Goal: Task Accomplishment & Management: Use online tool/utility

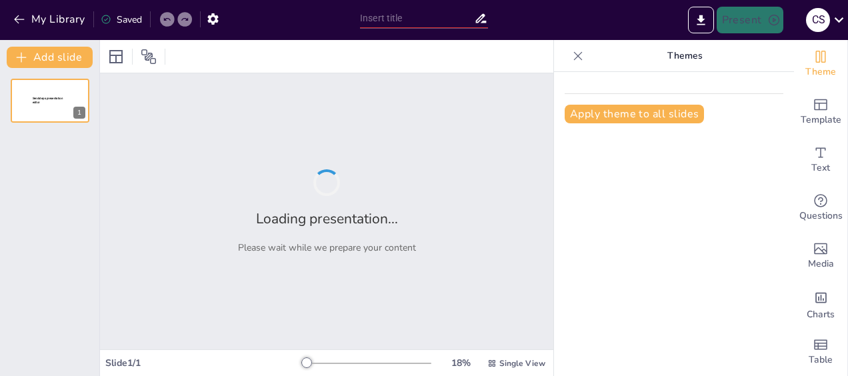
type input "¿De qué película es este meme? ¡Ríete mientras adivinas!"
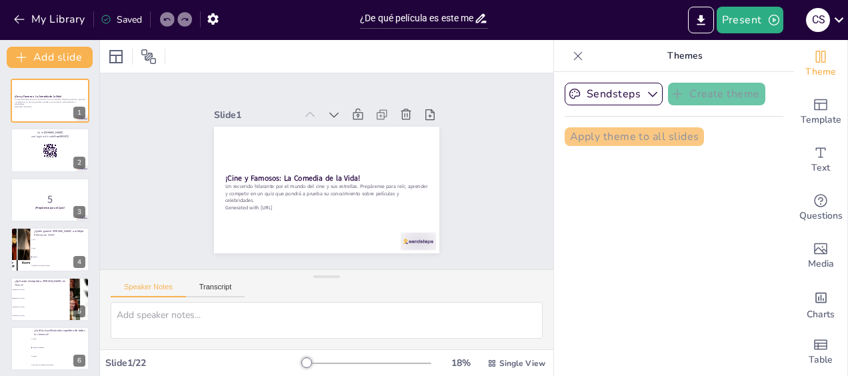
checkbox input "true"
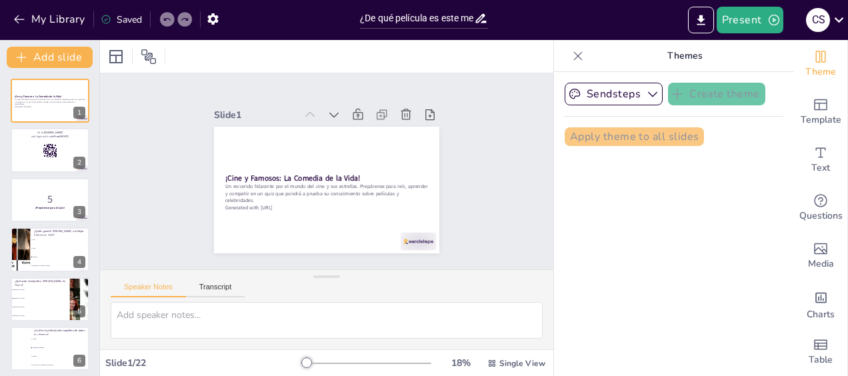
checkbox input "true"
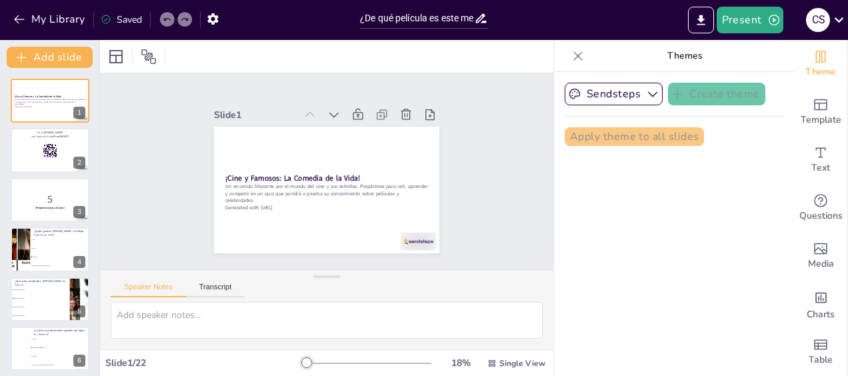
checkbox input "true"
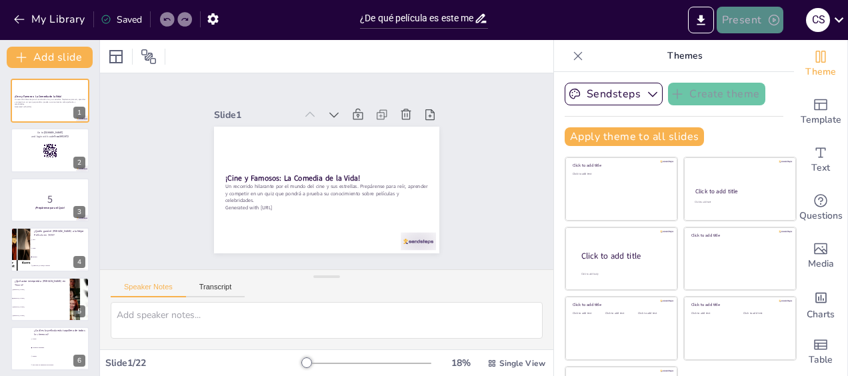
click at [745, 13] on button "Present" at bounding box center [750, 20] width 67 height 27
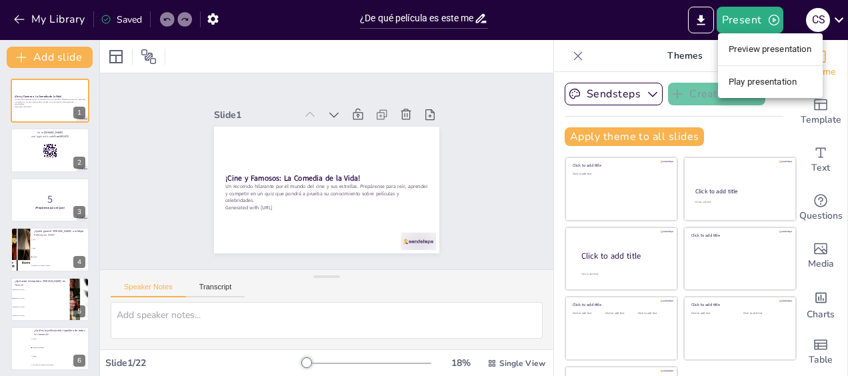
click at [741, 29] on div at bounding box center [424, 188] width 848 height 376
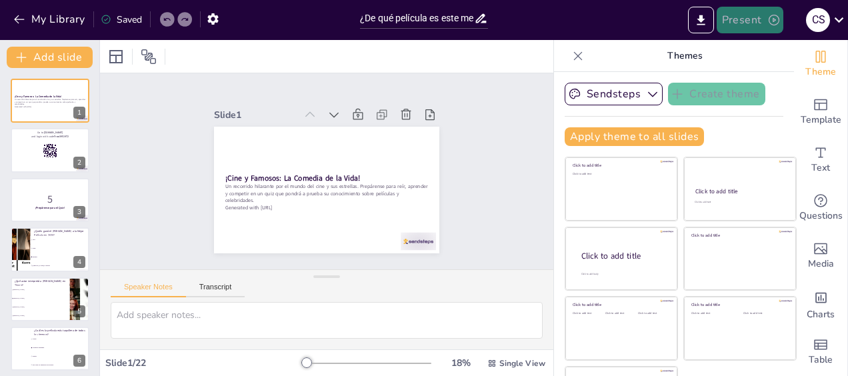
click at [741, 25] on button "Present" at bounding box center [750, 20] width 67 height 27
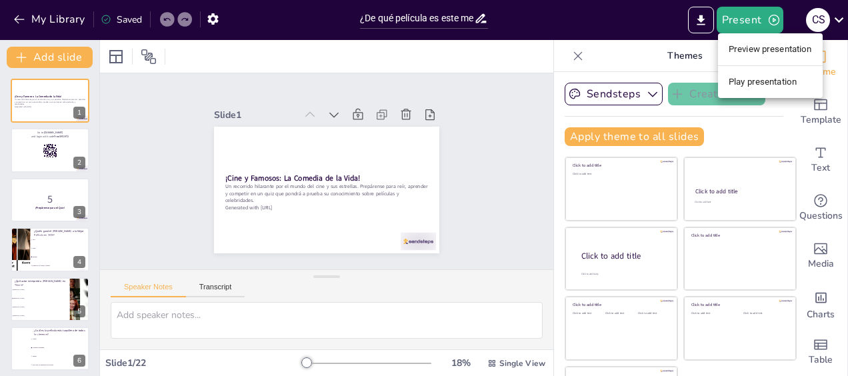
click at [751, 44] on li "Preview presentation" at bounding box center [770, 49] width 105 height 21
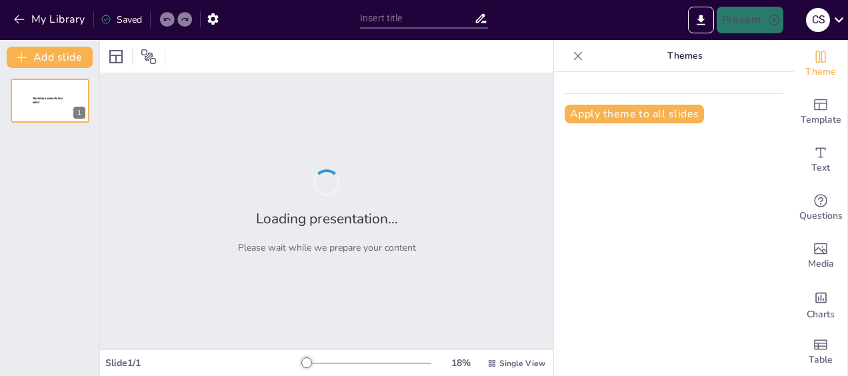
type input "¿De qué película es este meme? ¡Ríete mientras adivinas!"
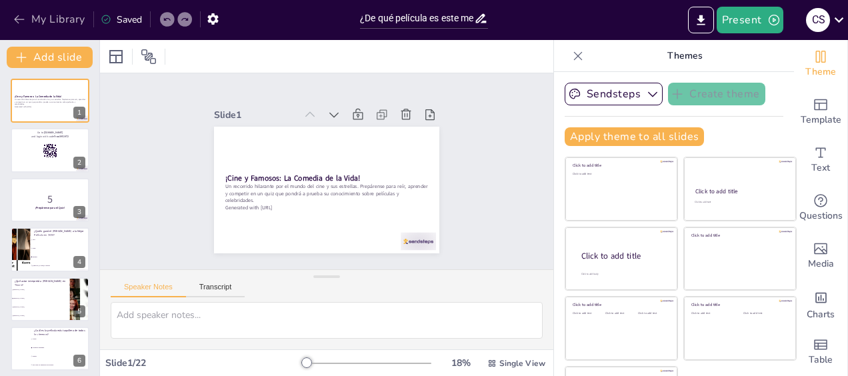
click at [73, 23] on button "My Library" at bounding box center [50, 19] width 81 height 21
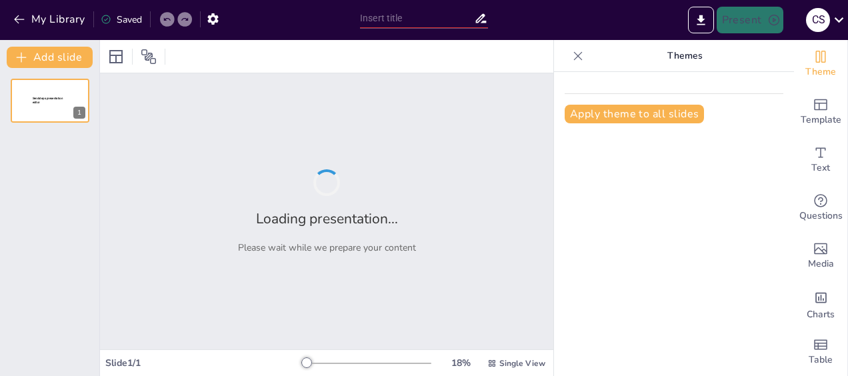
type input "¿Cuánto sabes de [GEOGRAPHIC_DATA]? ¡Vamos a poner a prueba tu 'patriotismo' di…"
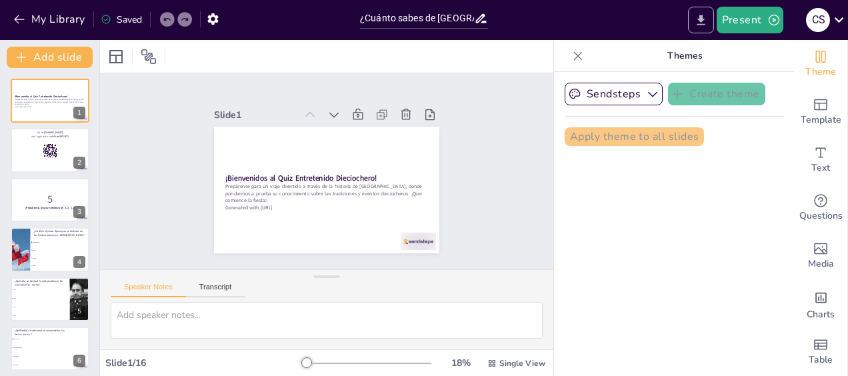
checkbox input "true"
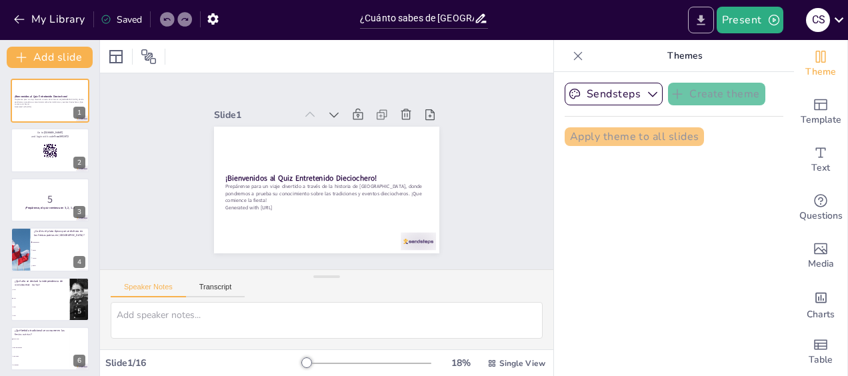
checkbox input "true"
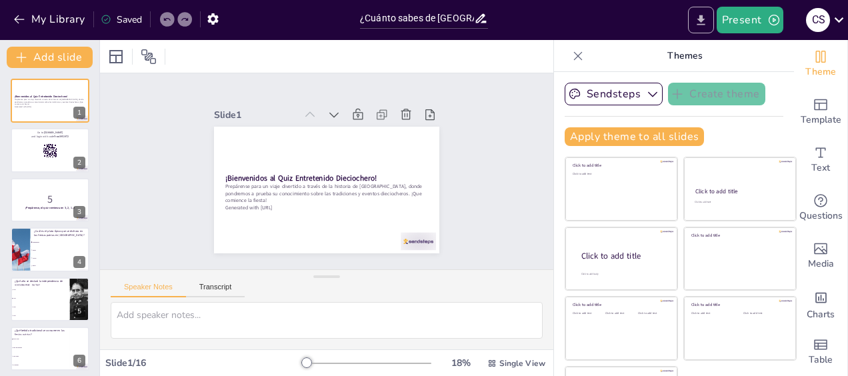
checkbox input "true"
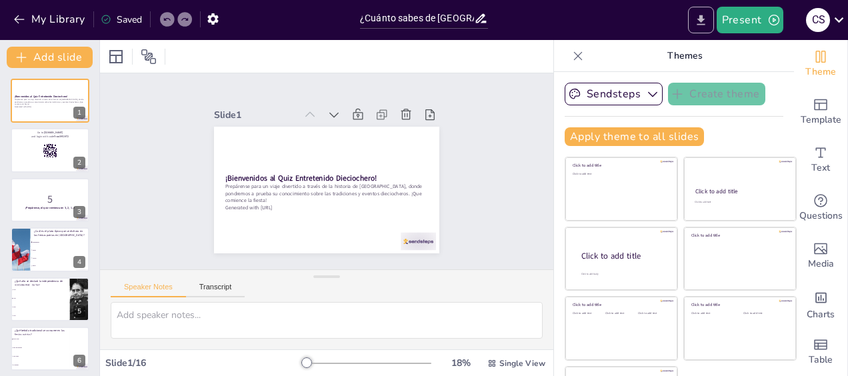
checkbox input "true"
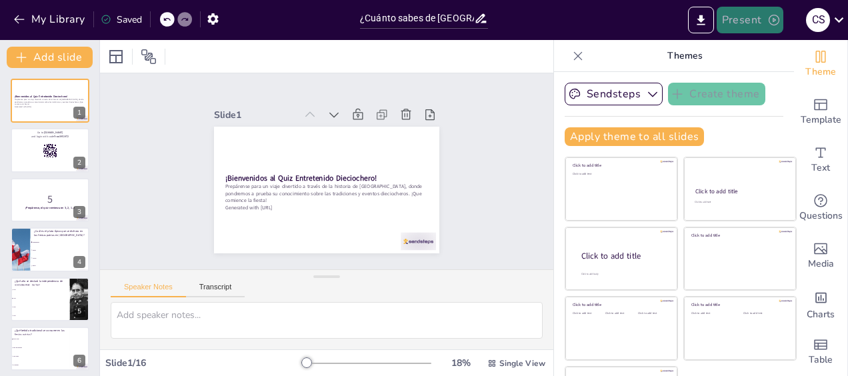
click at [753, 17] on button "Present" at bounding box center [750, 20] width 67 height 27
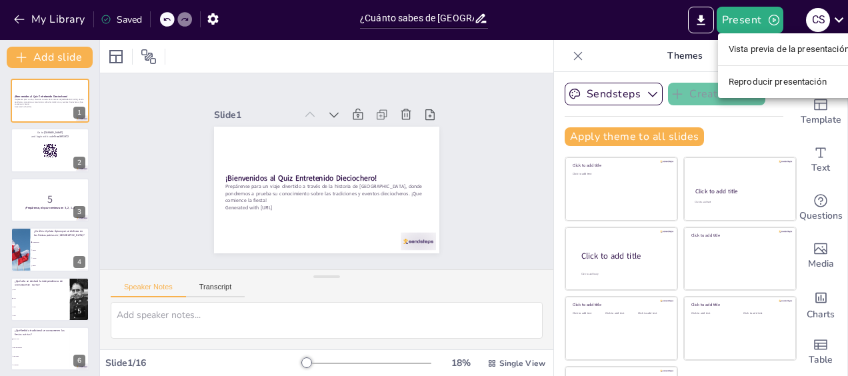
click at [768, 49] on li "Vista previa de la presentación" at bounding box center [789, 49] width 142 height 21
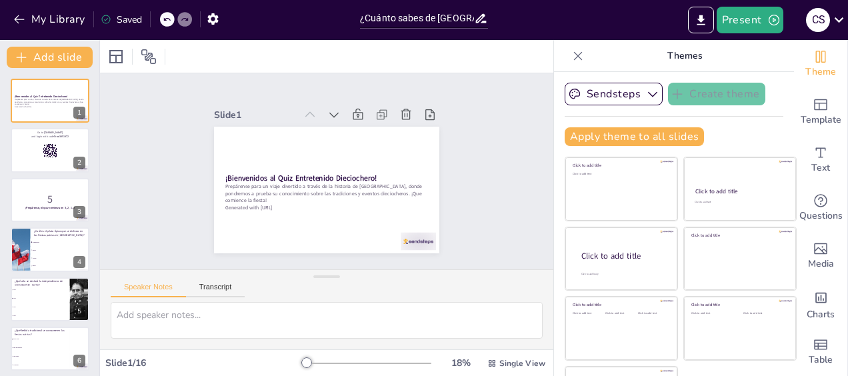
checkbox input "true"
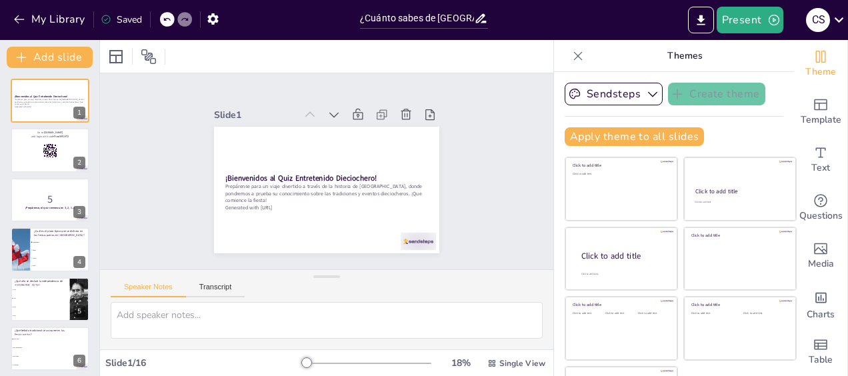
checkbox input "true"
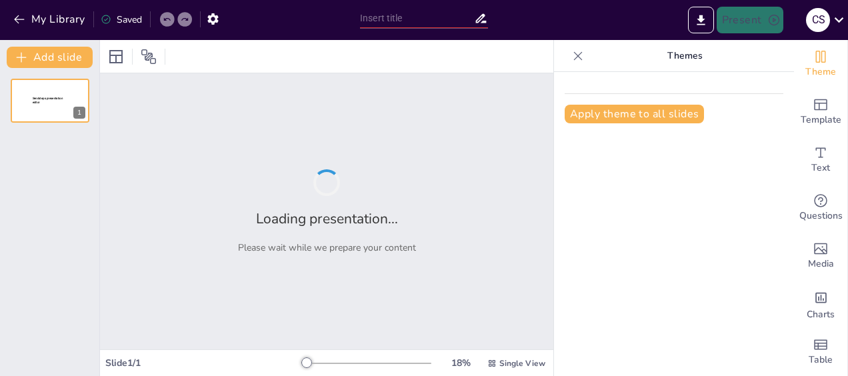
type input "¿Cuánto sabes de Chile? ¡Vamos a poner a prueba tu 'patriotismo' dieciochero!"
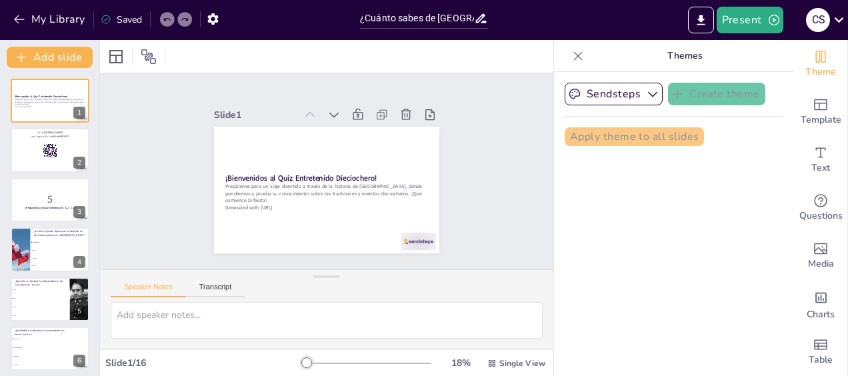
checkbox input "true"
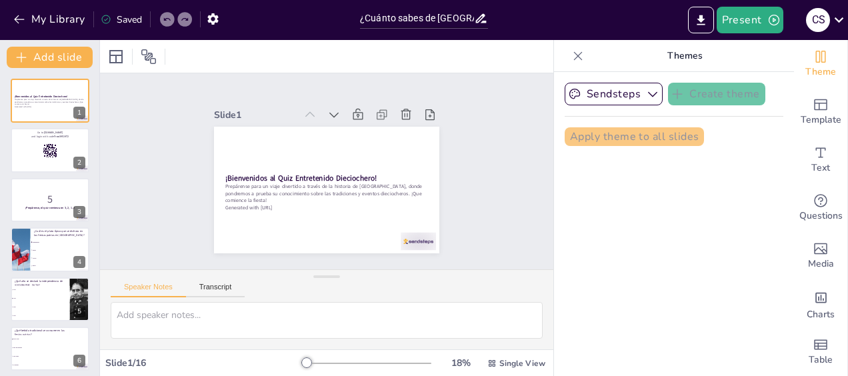
checkbox input "true"
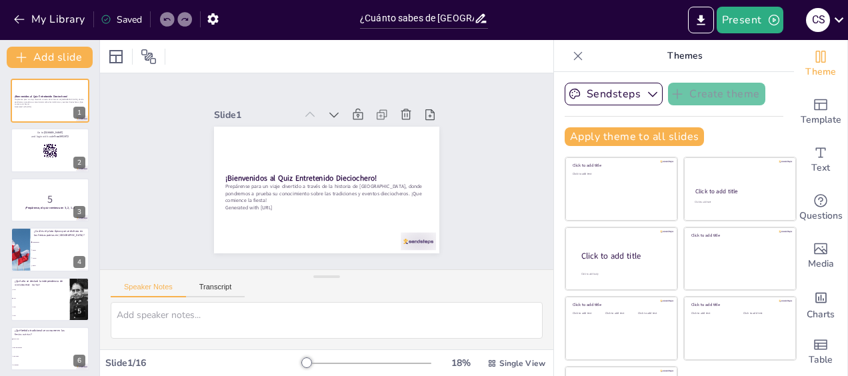
checkbox input "true"
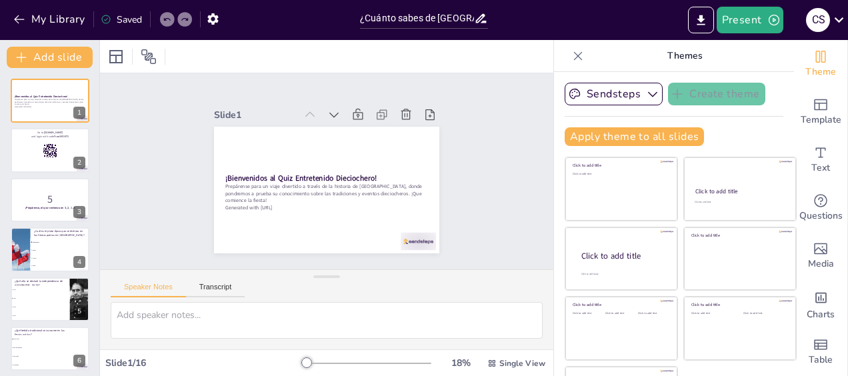
checkbox input "true"
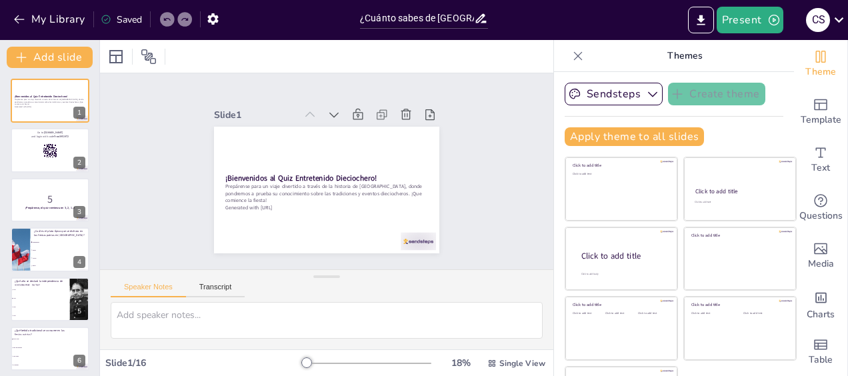
checkbox input "true"
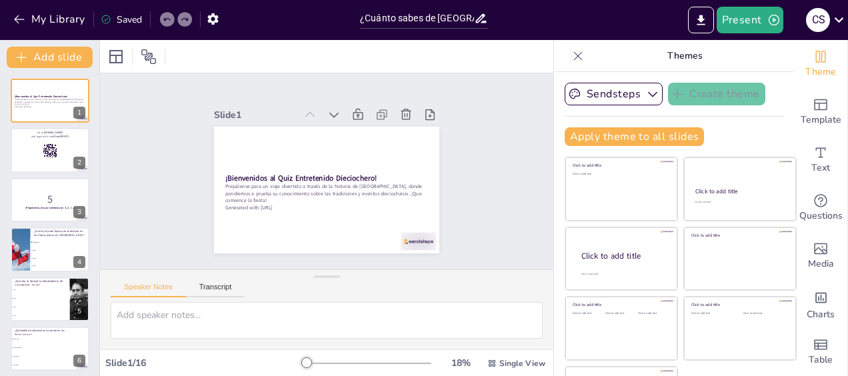
checkbox input "true"
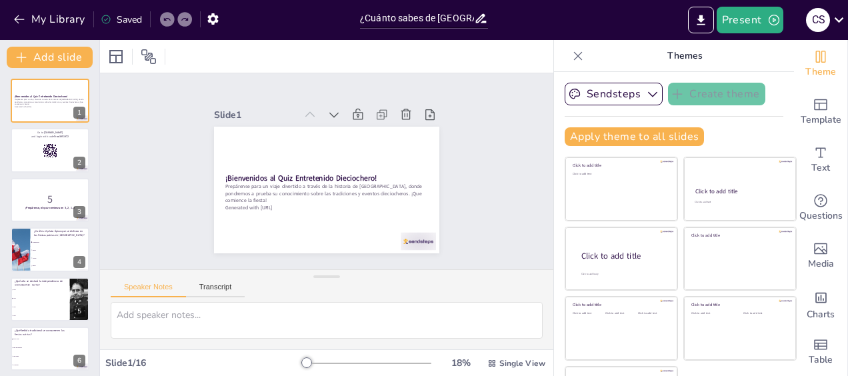
checkbox input "true"
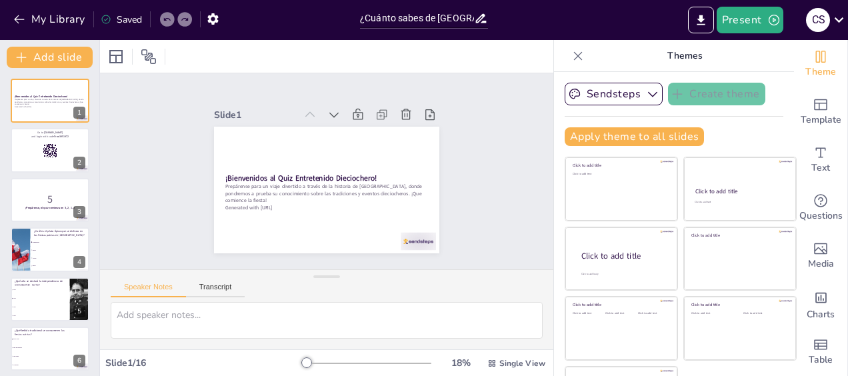
checkbox input "true"
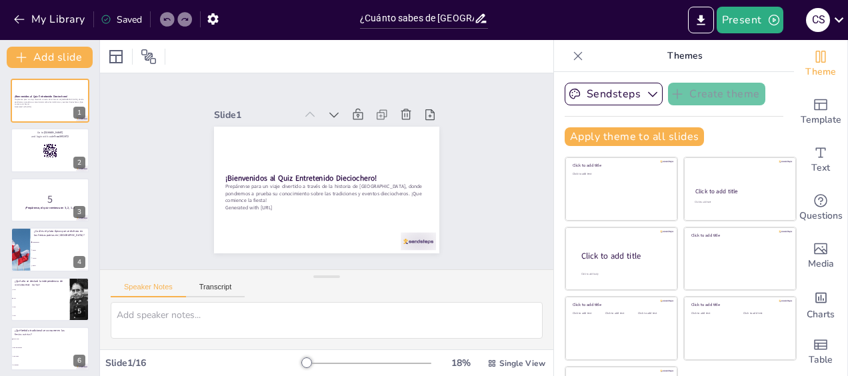
checkbox input "true"
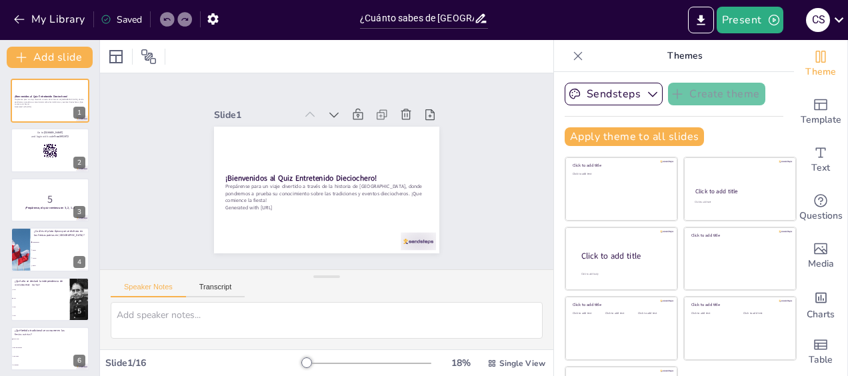
checkbox input "true"
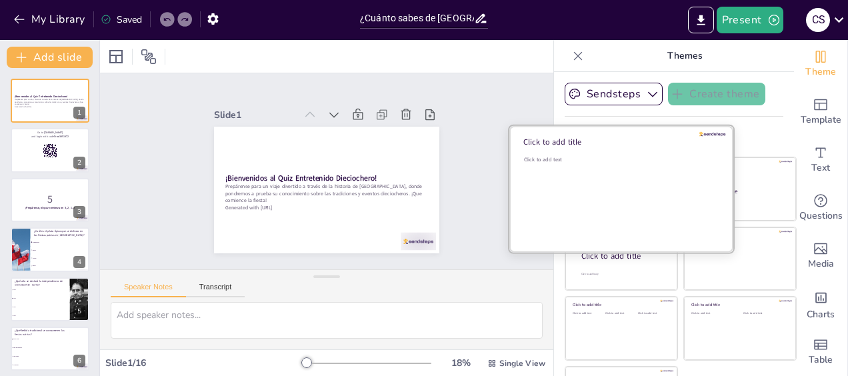
checkbox input "true"
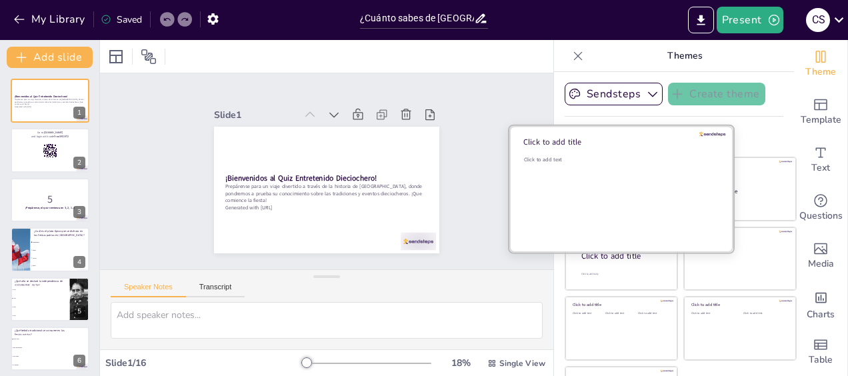
checkbox input "true"
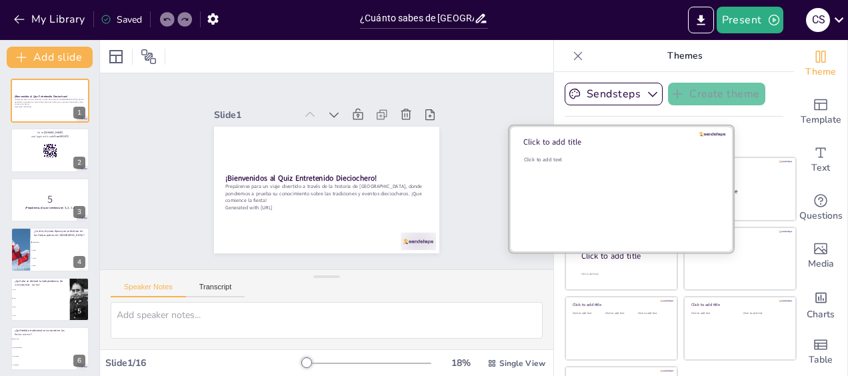
checkbox input "true"
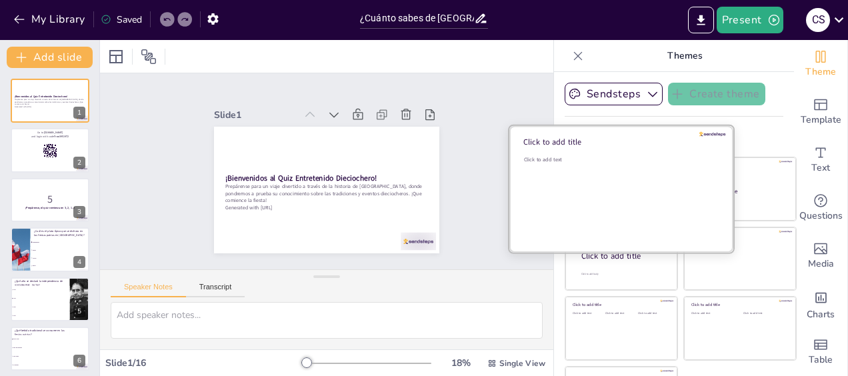
checkbox input "true"
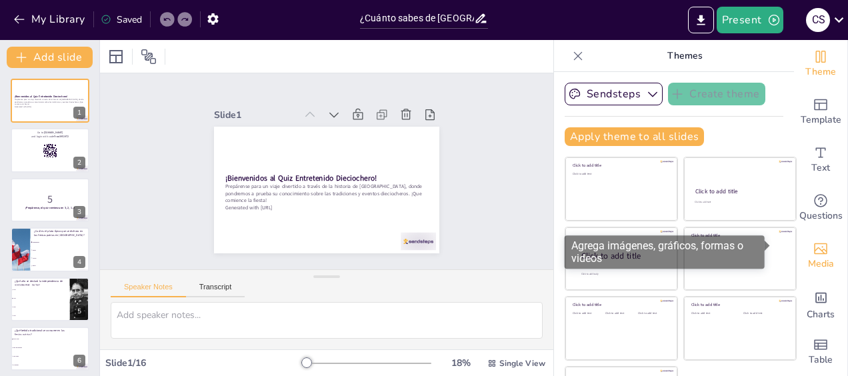
click at [808, 257] on span "Media" at bounding box center [821, 264] width 26 height 15
checkbox input "true"
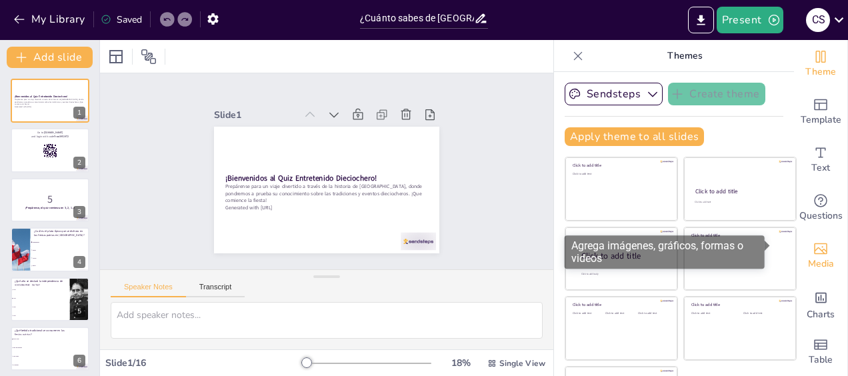
checkbox input "true"
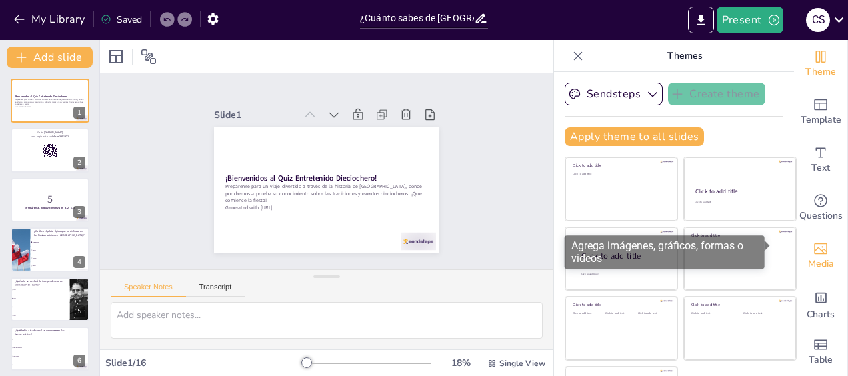
checkbox input "true"
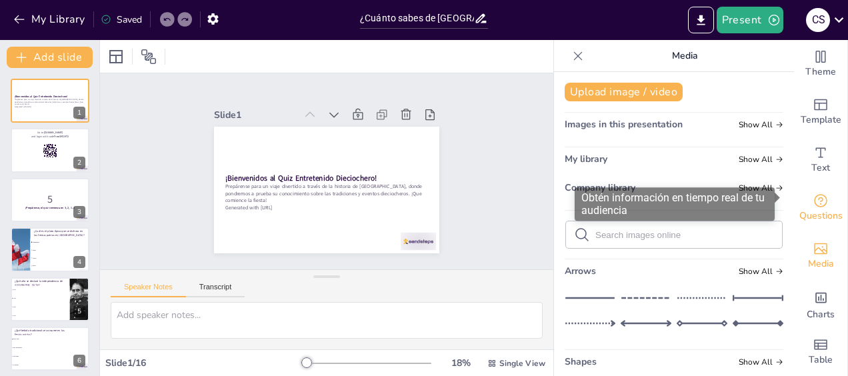
click at [813, 193] on icon "Get real-time input from your audience" at bounding box center [821, 201] width 16 height 16
checkbox input "true"
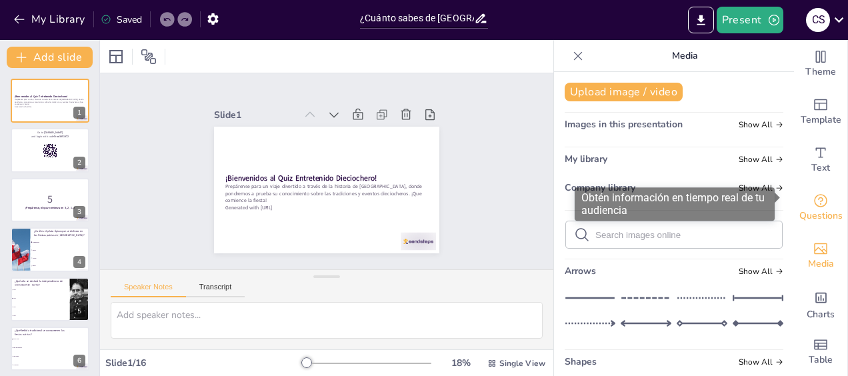
checkbox input "true"
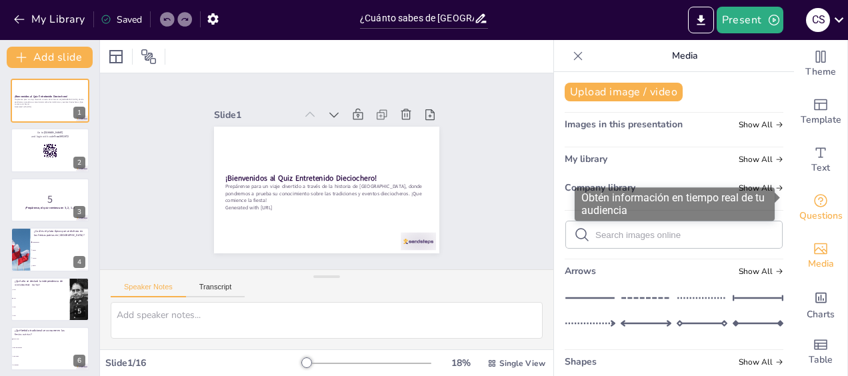
checkbox input "true"
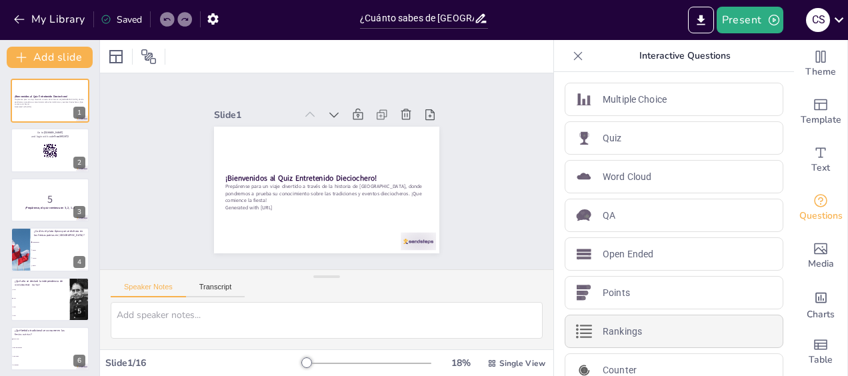
click at [683, 323] on div "Rankings" at bounding box center [674, 331] width 219 height 33
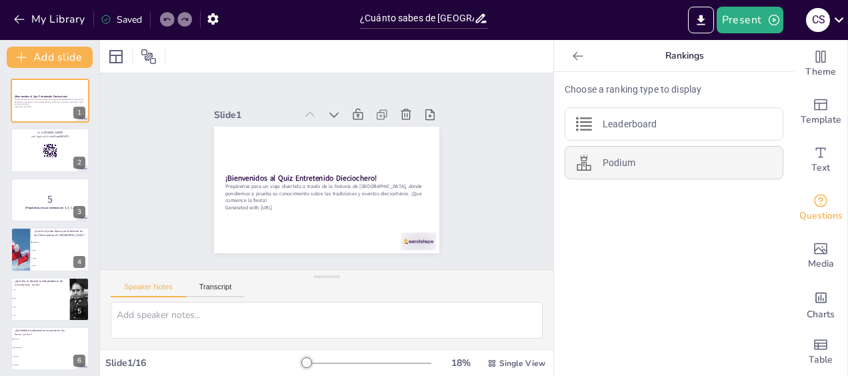
click at [619, 162] on p "Podium" at bounding box center [619, 163] width 33 height 14
checkbox input "true"
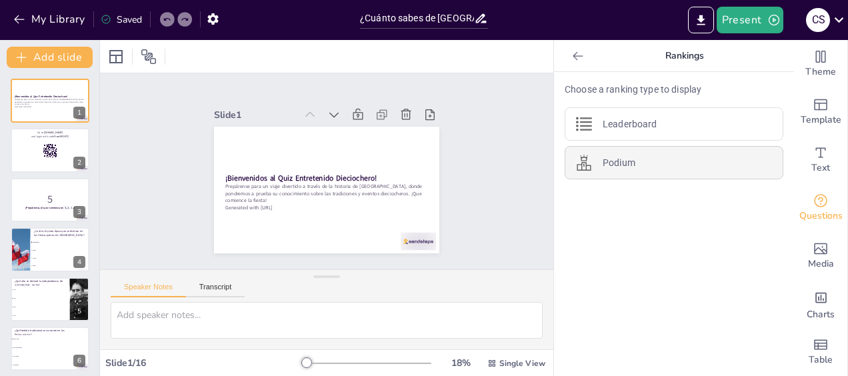
checkbox input "true"
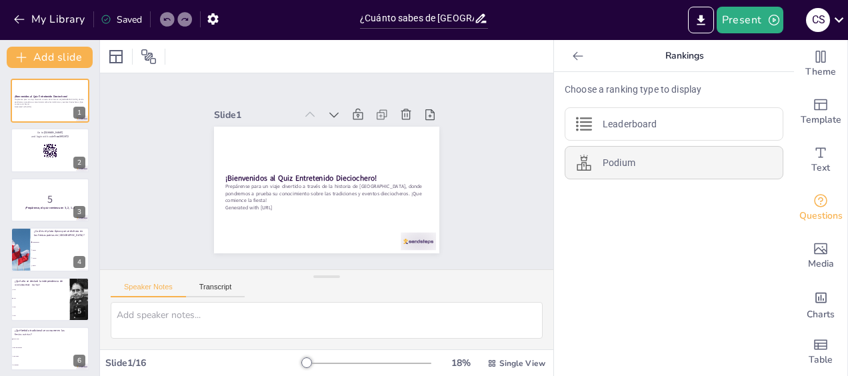
checkbox input "true"
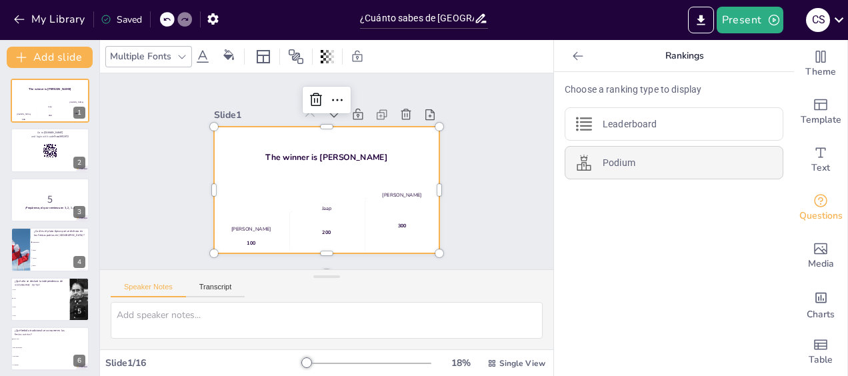
checkbox input "true"
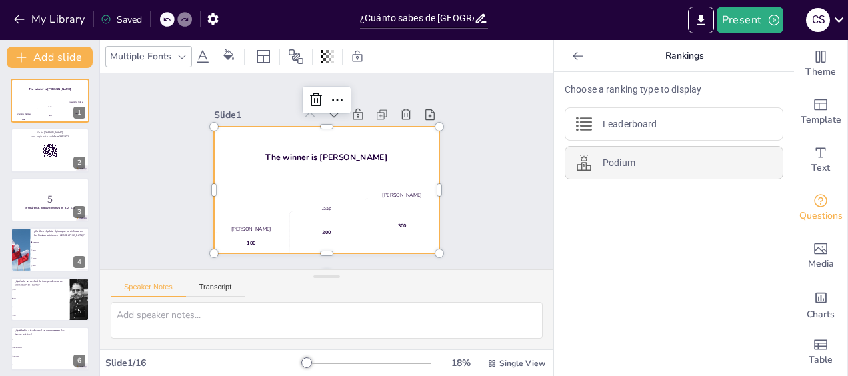
checkbox input "true"
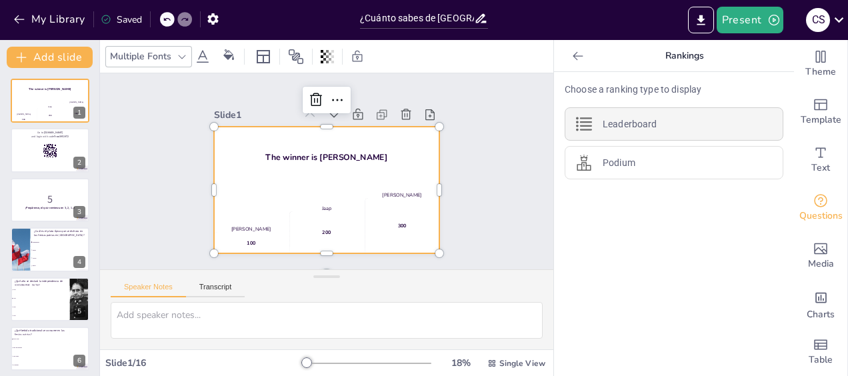
click at [627, 128] on p "Leaderboard" at bounding box center [630, 124] width 54 height 14
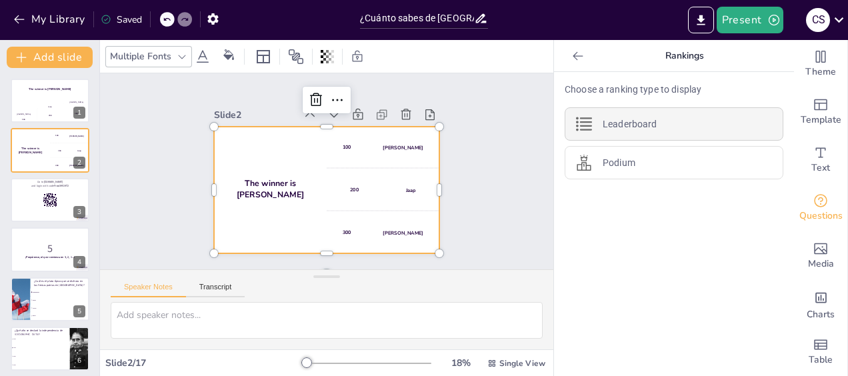
checkbox input "true"
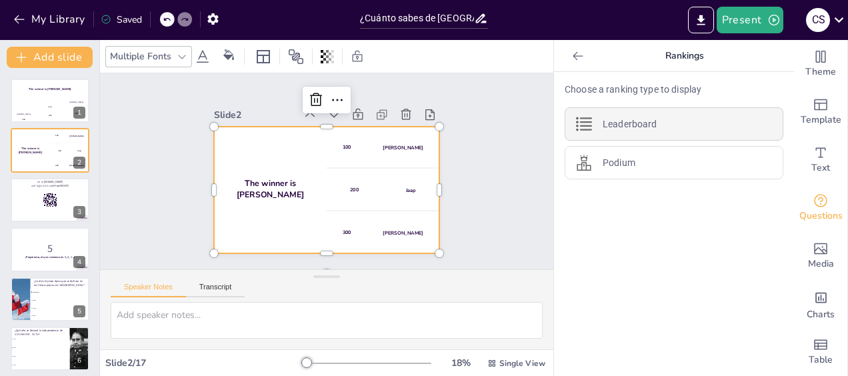
checkbox input "true"
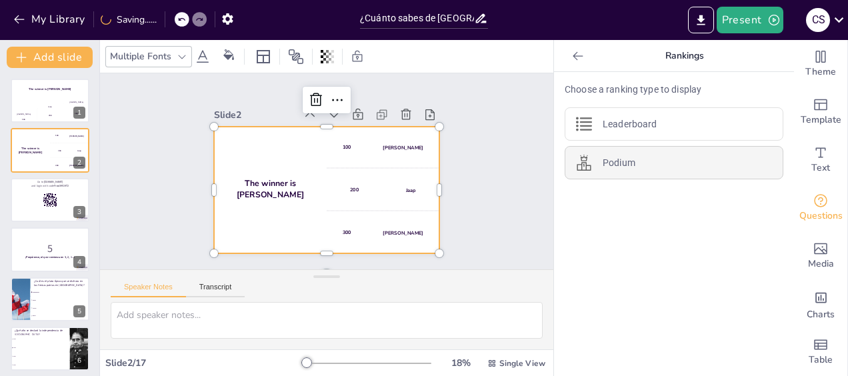
click at [627, 147] on div "Podium" at bounding box center [674, 162] width 219 height 33
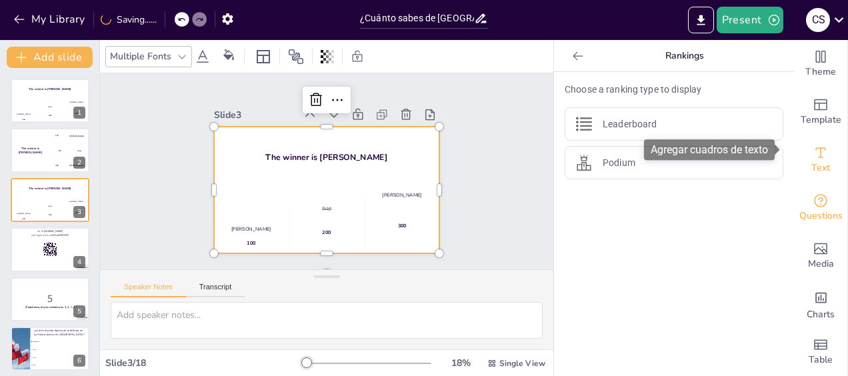
click at [824, 157] on div "Text" at bounding box center [820, 160] width 53 height 48
checkbox input "true"
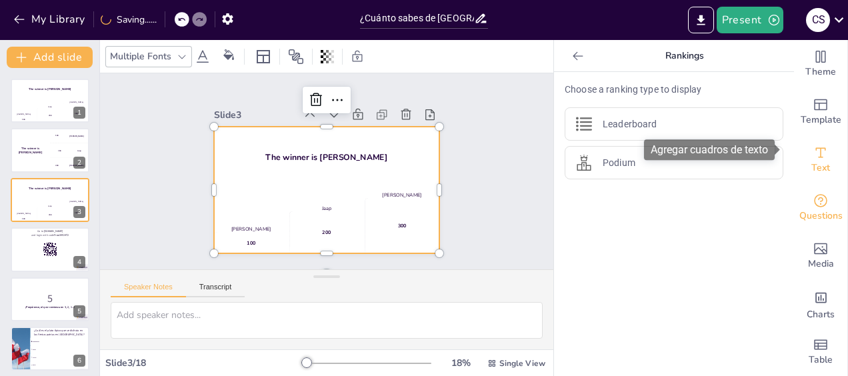
checkbox input "true"
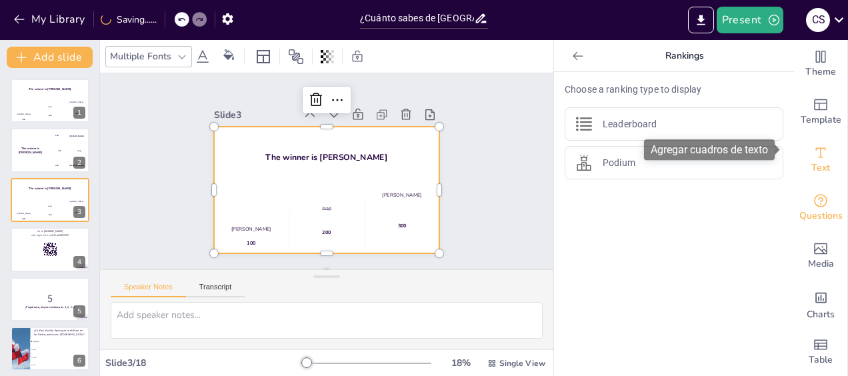
checkbox input "true"
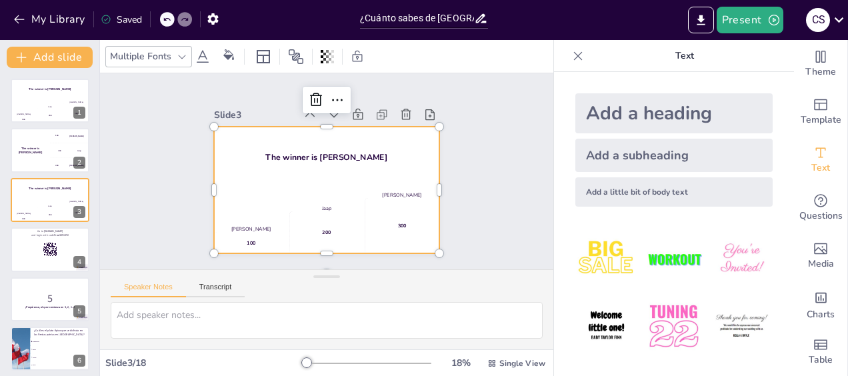
click at [603, 264] on img at bounding box center [606, 259] width 62 height 62
checkbox input "true"
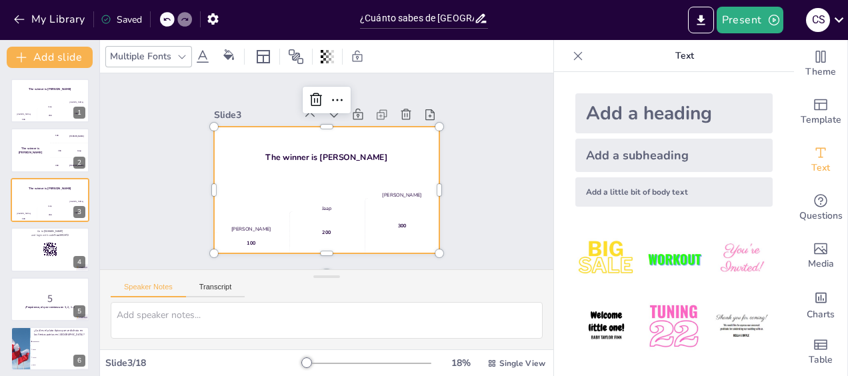
checkbox input "true"
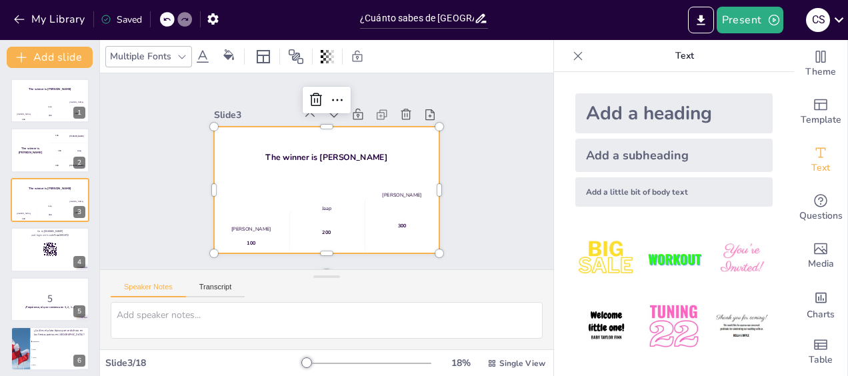
checkbox input "true"
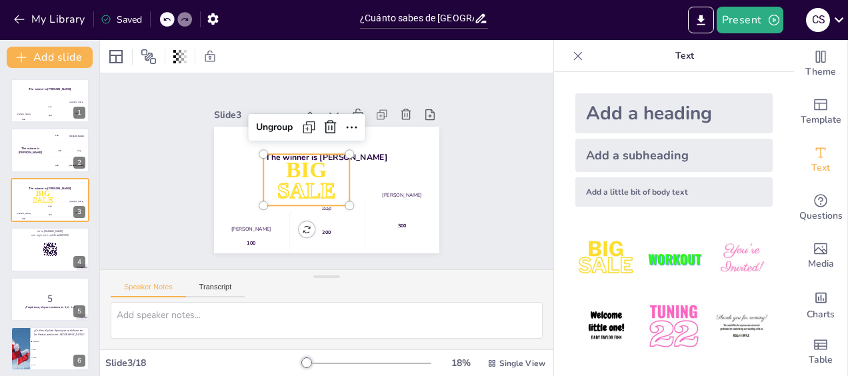
click at [673, 263] on img at bounding box center [674, 259] width 62 height 62
checkbox input "true"
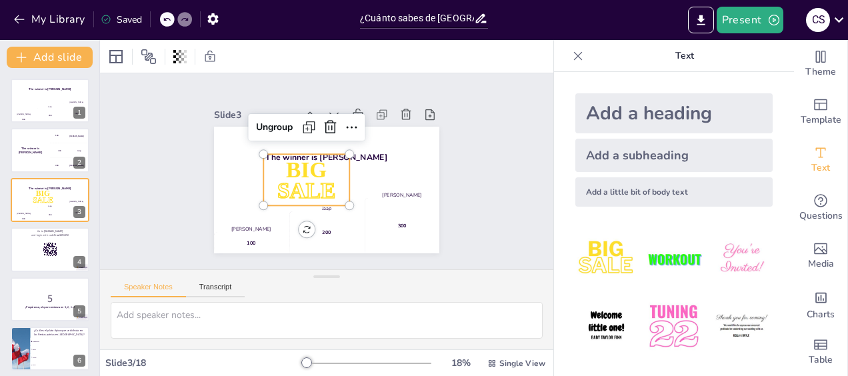
checkbox input "true"
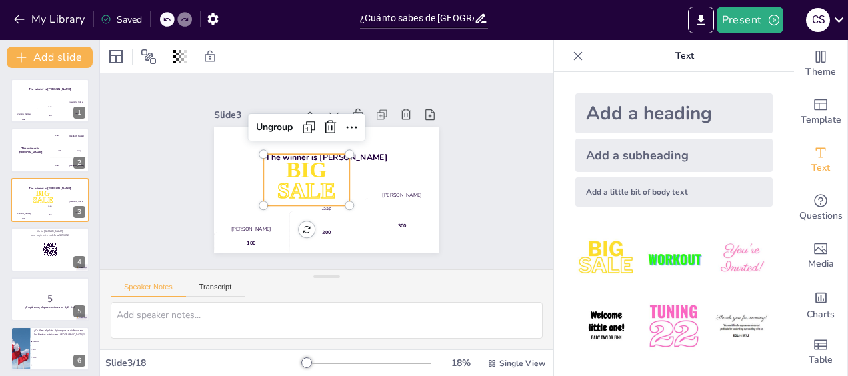
checkbox input "true"
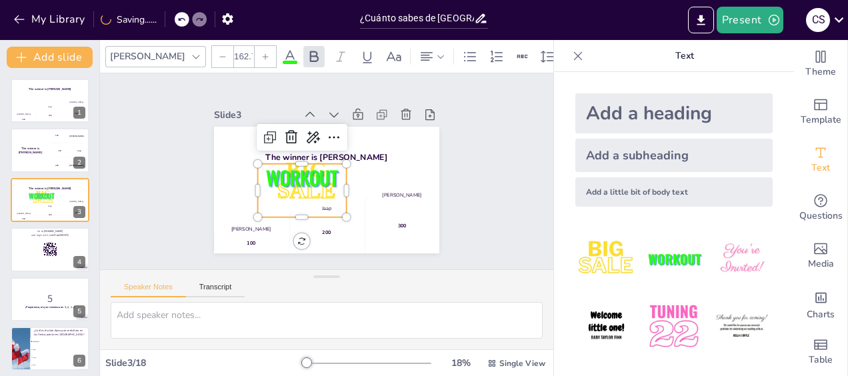
checkbox input "true"
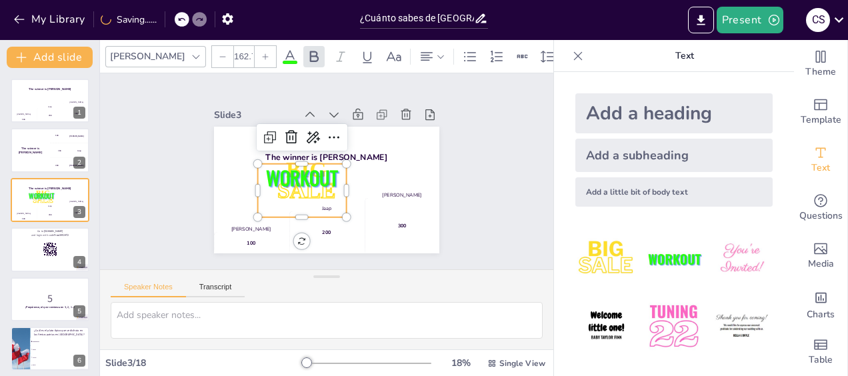
checkbox input "true"
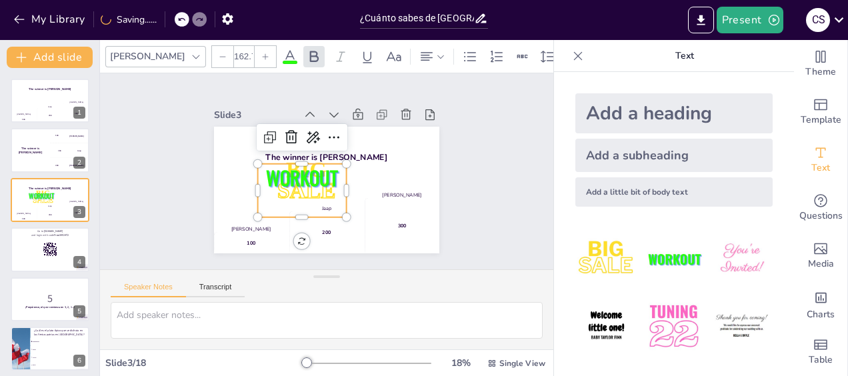
checkbox input "true"
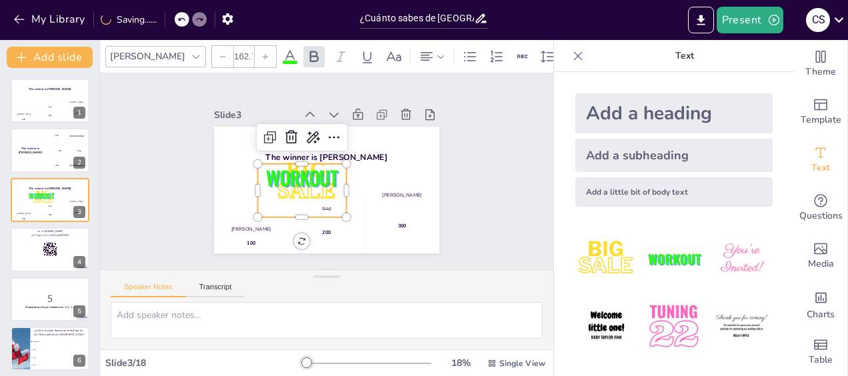
checkbox input "true"
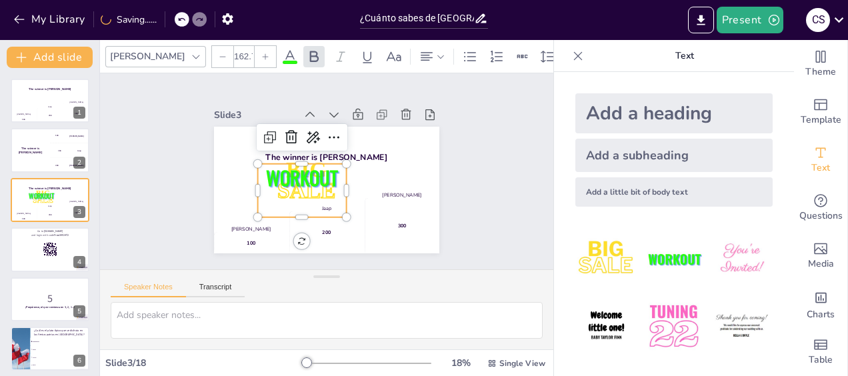
checkbox input "true"
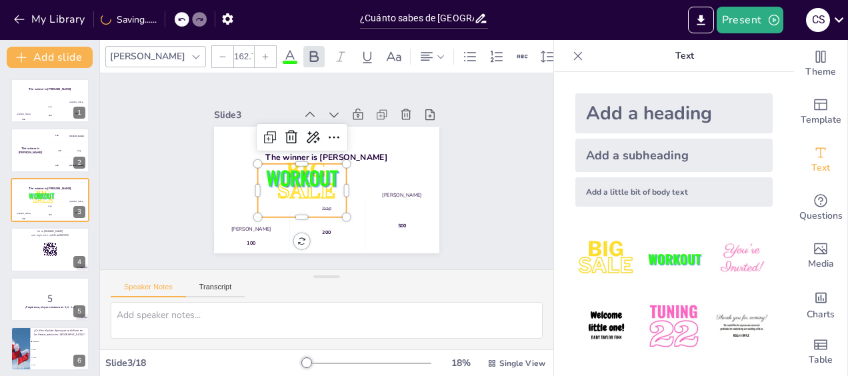
checkbox input "true"
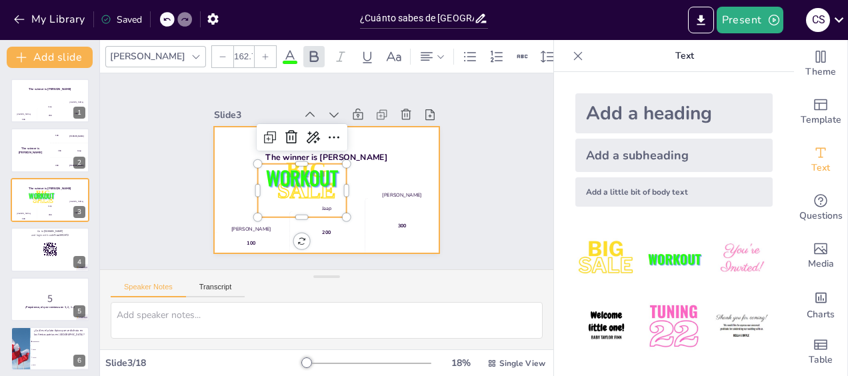
checkbox input "true"
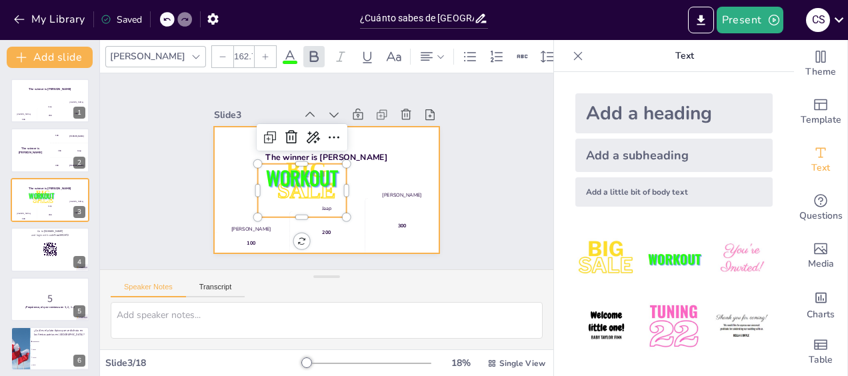
checkbox input "true"
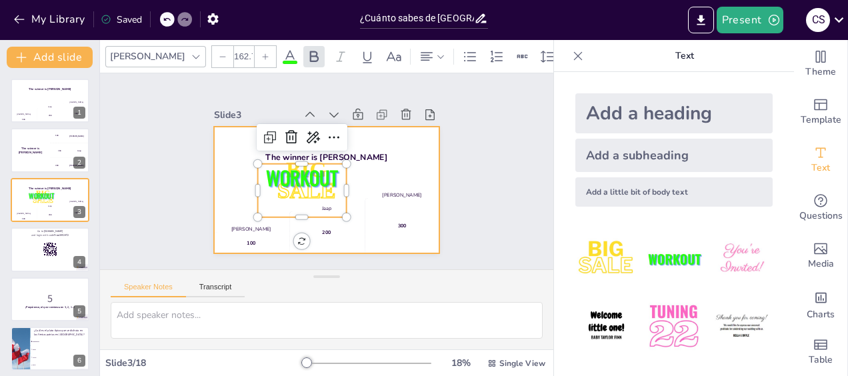
checkbox input "true"
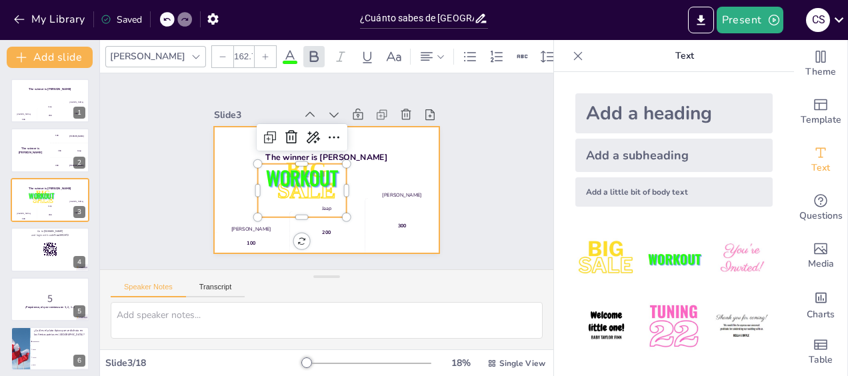
checkbox input "true"
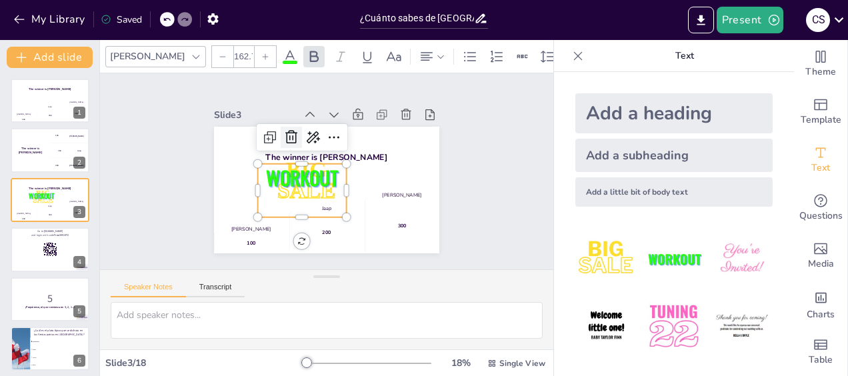
click at [292, 131] on icon at bounding box center [299, 130] width 15 height 15
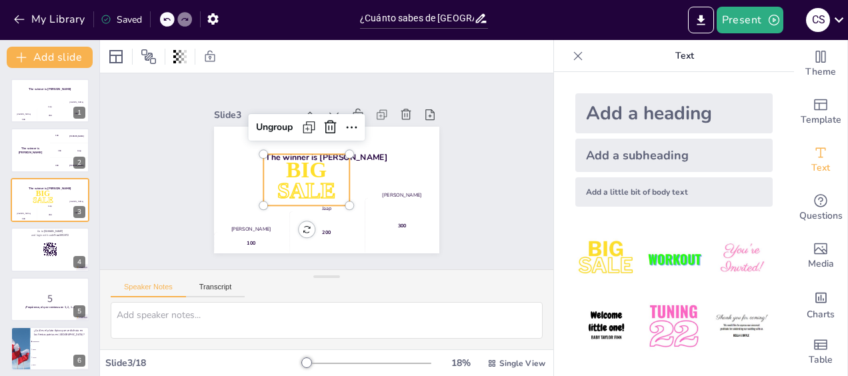
click at [299, 177] on span "SALE" at bounding box center [301, 182] width 63 height 41
click at [324, 121] on icon at bounding box center [330, 127] width 12 height 13
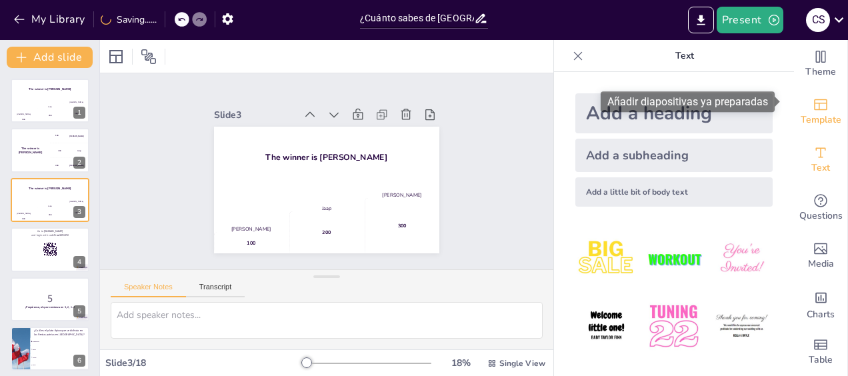
click at [807, 113] on span "Template" at bounding box center [821, 120] width 41 height 15
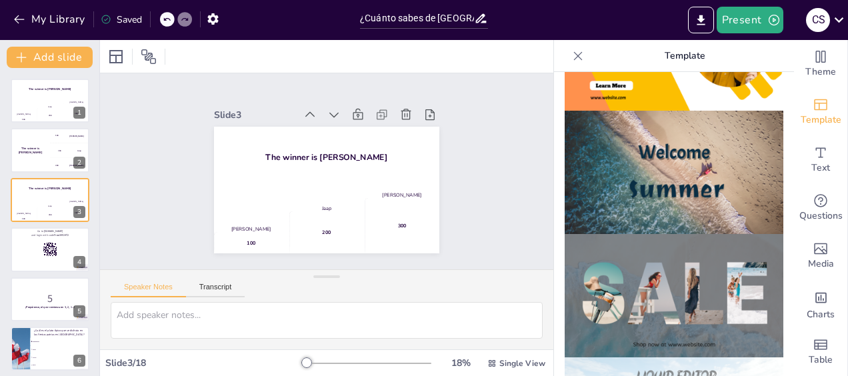
scroll to position [467, 0]
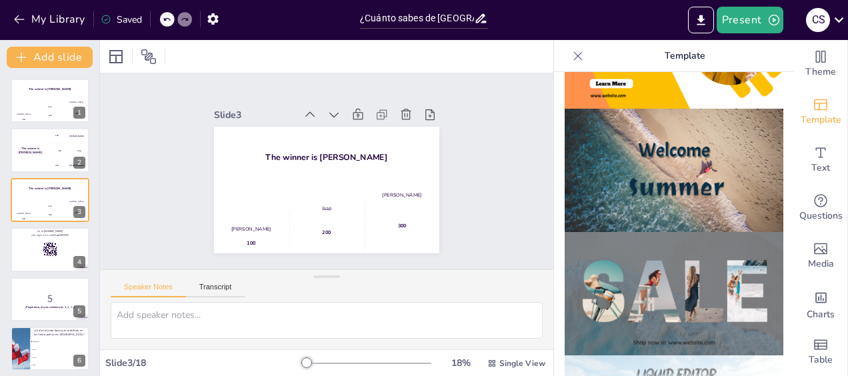
click at [734, 251] on img at bounding box center [674, 293] width 219 height 123
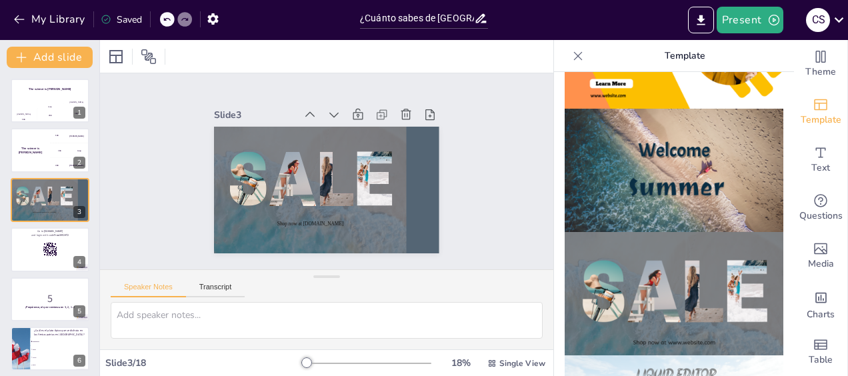
click at [713, 153] on img at bounding box center [674, 170] width 219 height 123
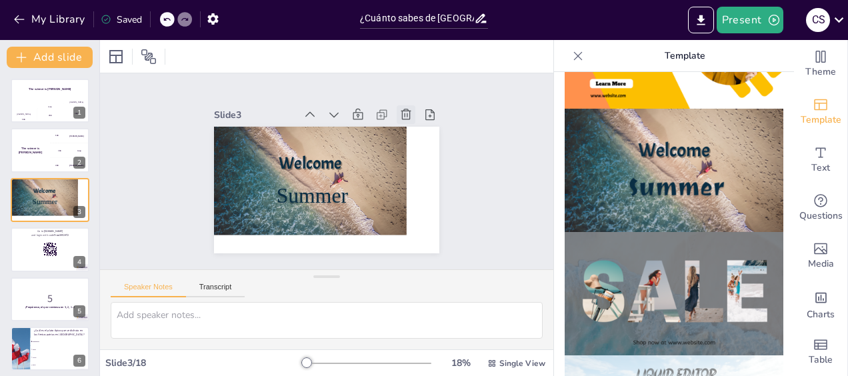
click at [390, 244] on icon at bounding box center [383, 250] width 13 height 13
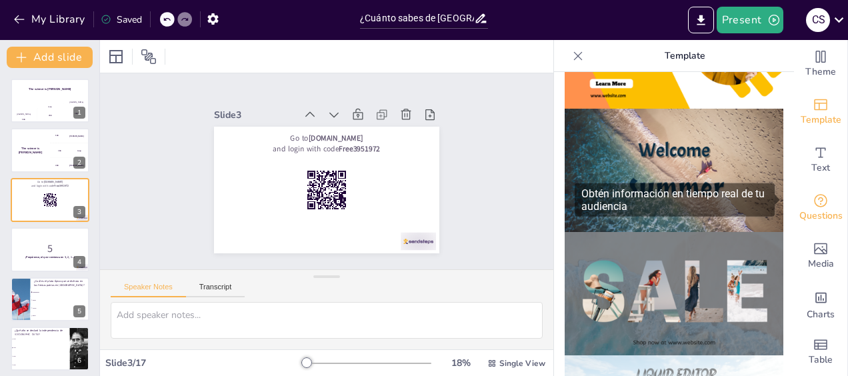
scroll to position [0, 0]
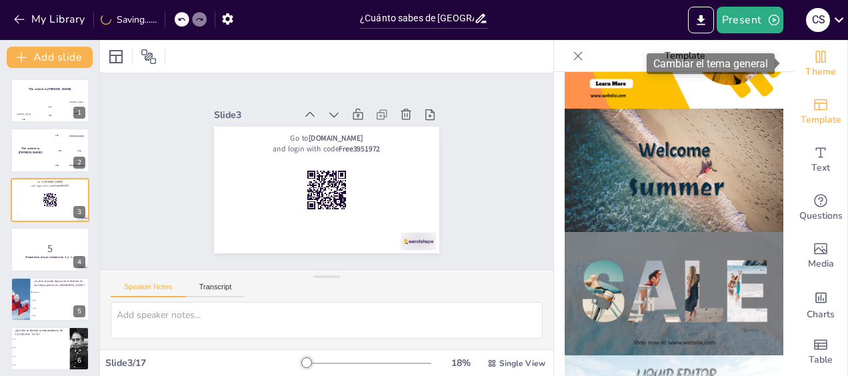
click at [813, 65] on span "Theme" at bounding box center [820, 72] width 31 height 15
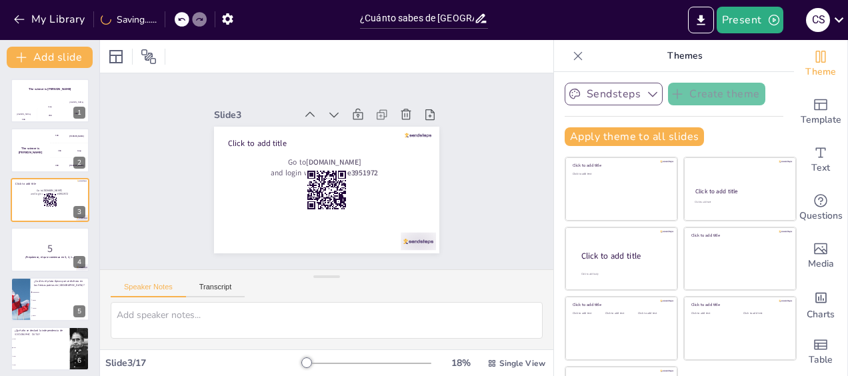
click at [612, 101] on button "Sendsteps" at bounding box center [614, 94] width 98 height 23
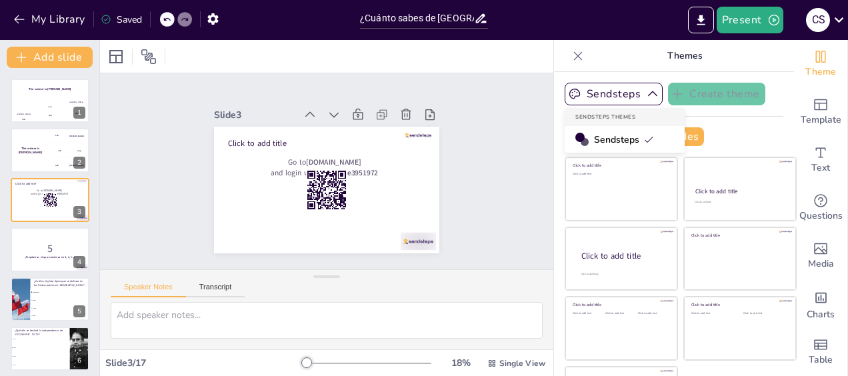
click at [612, 134] on span "Sendsteps" at bounding box center [624, 139] width 60 height 13
